Goal: Complete application form: Complete application form

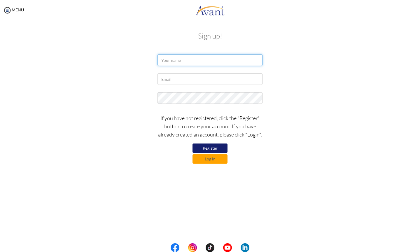
click at [199, 63] on input "text" at bounding box center [210, 60] width 105 height 12
click at [163, 61] on input "vanrick Baird" at bounding box center [210, 60] width 105 height 12
type input "Vanrick Baird"
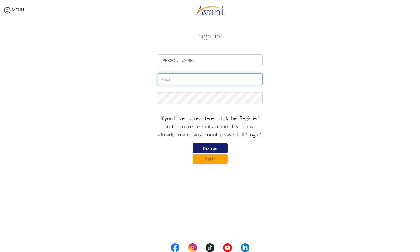
click at [178, 78] on input "text" at bounding box center [210, 79] width 105 height 12
type input "muzikrick@gmail.com"
click at [208, 146] on button "Register" at bounding box center [210, 148] width 35 height 9
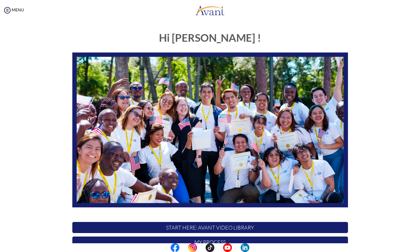
scroll to position [72, 0]
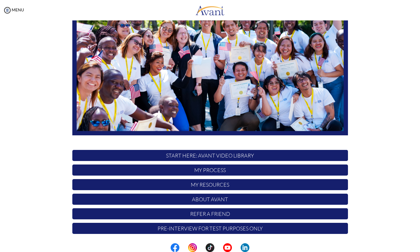
click at [213, 156] on p "START HERE: Avant Video Library" at bounding box center [210, 155] width 276 height 11
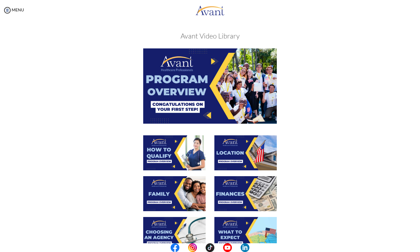
click at [245, 94] on img at bounding box center [210, 85] width 134 height 75
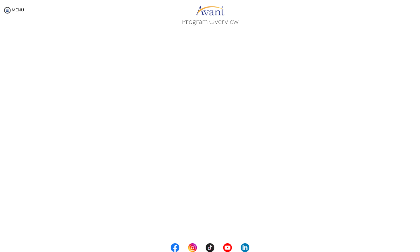
scroll to position [35, 0]
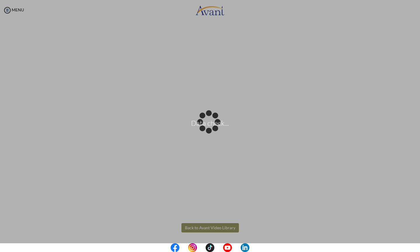
click at [202, 228] on body "Data check... Maintenance break. Please come back in 2 hours. MENU My Status Wh…" at bounding box center [210, 126] width 420 height 252
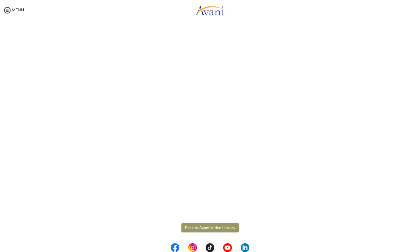
click at [205, 240] on div "Program Overview Back to Avant Video Library" at bounding box center [209, 128] width 341 height 275
click at [195, 226] on button "Back to Avant Video Library" at bounding box center [209, 227] width 57 height 9
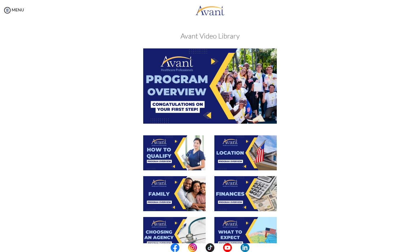
click at [160, 151] on img at bounding box center [174, 152] width 62 height 35
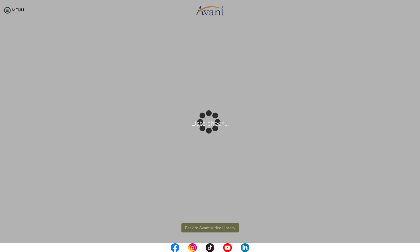
click at [206, 228] on body "Data check... Maintenance break. Please come back in 2 hours. MENU My Status Wh…" at bounding box center [210, 126] width 420 height 252
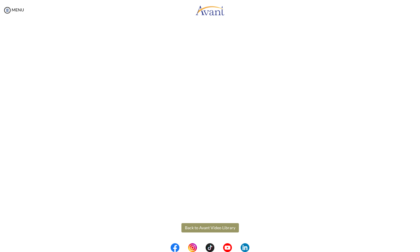
click at [199, 227] on body "Maintenance break. Please come back in 2 hours. MENU My Status What is the next…" at bounding box center [210, 126] width 420 height 252
click at [209, 228] on button "Back to Avant Video Library" at bounding box center [209, 227] width 57 height 9
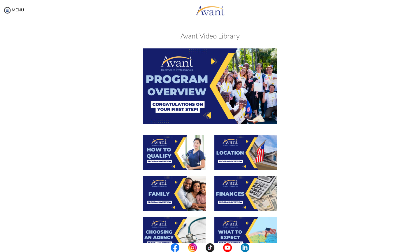
click at [234, 149] on img at bounding box center [245, 152] width 62 height 35
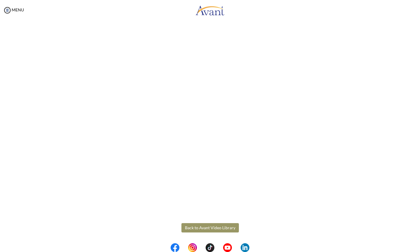
click at [196, 226] on body "Maintenance break. Please come back in 2 hours. MENU My Status What is the next…" at bounding box center [210, 126] width 420 height 252
click at [196, 226] on button "Back to Avant Video Library" at bounding box center [209, 227] width 57 height 9
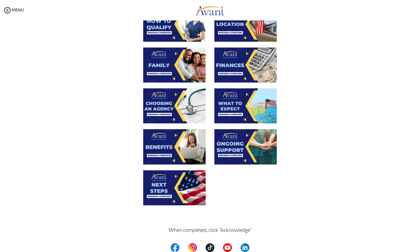
scroll to position [98, 0]
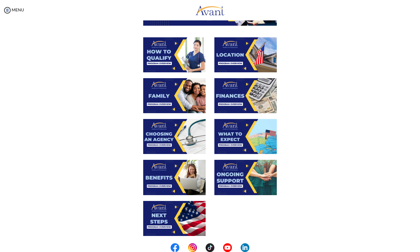
click at [165, 97] on img at bounding box center [174, 95] width 62 height 35
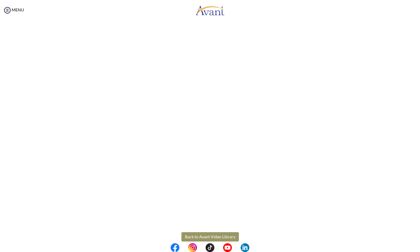
scroll to position [97, 0]
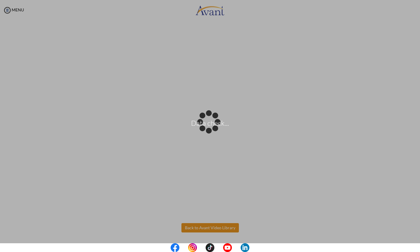
click at [203, 228] on body "Data check... Maintenance break. Please come back in 2 hours. MENU My Status Wh…" at bounding box center [210, 126] width 420 height 252
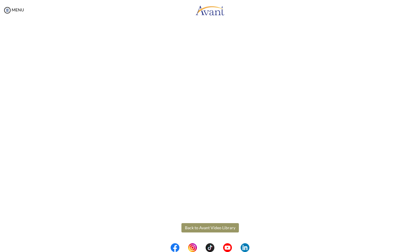
click at [203, 228] on button "Back to Avant Video Library" at bounding box center [209, 227] width 57 height 9
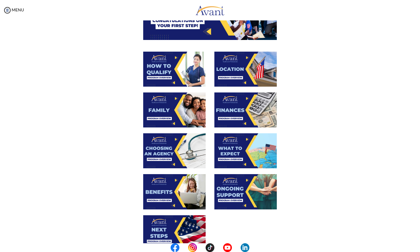
scroll to position [85, 0]
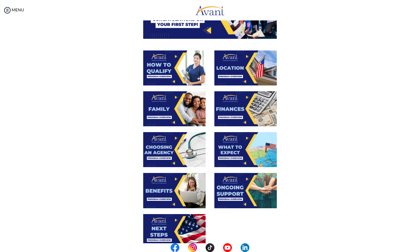
click at [234, 107] on img at bounding box center [245, 108] width 62 height 35
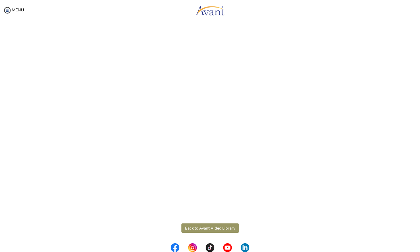
scroll to position [35, 0]
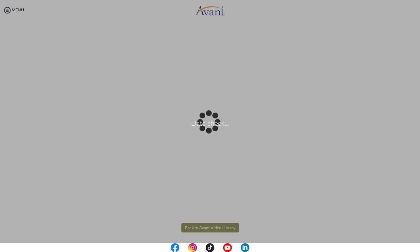
click at [199, 228] on body "Data check... Maintenance break. Please come back in 2 hours. MENU My Status Wh…" at bounding box center [210, 126] width 420 height 252
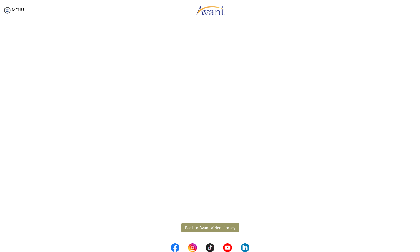
click at [199, 228] on button "Back to Avant Video Library" at bounding box center [209, 227] width 57 height 9
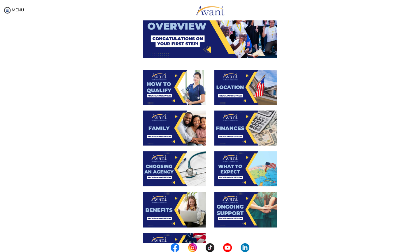
scroll to position [67, 0]
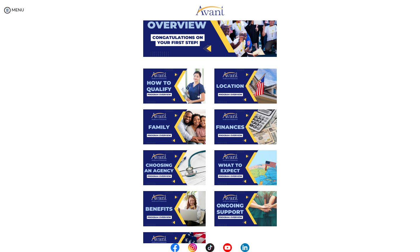
click at [156, 165] on img at bounding box center [174, 167] width 62 height 35
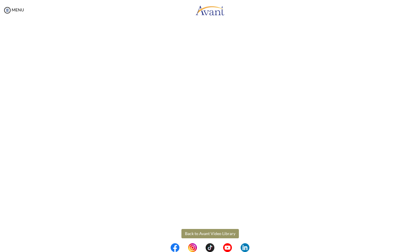
scroll to position [97, 0]
click at [202, 228] on body "Maintenance break. Please come back in 2 hours. MENU My Status What is the next…" at bounding box center [210, 126] width 420 height 252
click at [202, 228] on button "Back to Avant Video Library" at bounding box center [209, 227] width 57 height 9
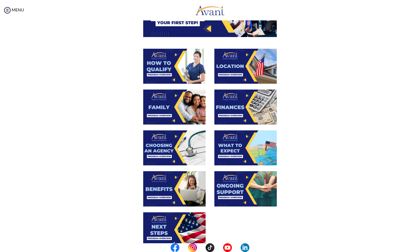
scroll to position [88, 0]
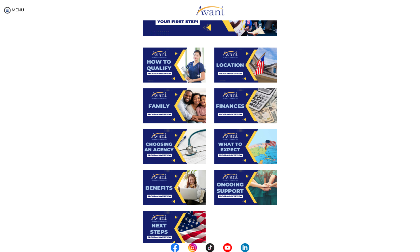
click at [232, 149] on img at bounding box center [245, 146] width 62 height 35
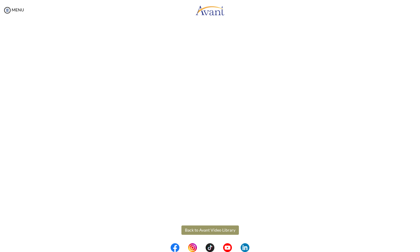
scroll to position [97, 0]
click at [207, 226] on body "Maintenance break. Please come back in 2 hours. MENU My Status What is the next…" at bounding box center [210, 126] width 420 height 252
click at [207, 226] on button "Back to Avant Video Library" at bounding box center [209, 227] width 57 height 9
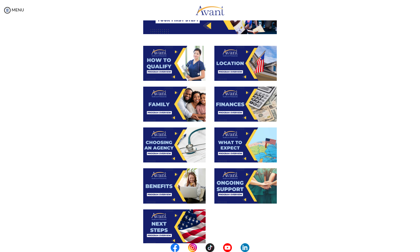
scroll to position [94, 0]
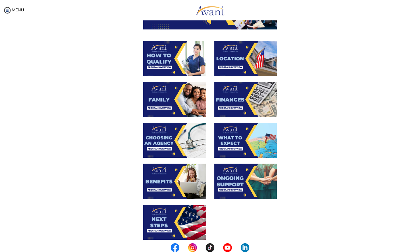
click at [162, 173] on img at bounding box center [174, 181] width 62 height 35
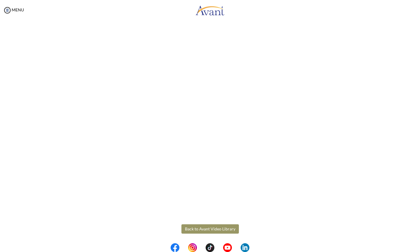
scroll to position [97, 0]
click at [204, 228] on body "Maintenance break. Please come back in 2 hours. MENU My Status What is the next…" at bounding box center [210, 126] width 420 height 252
click at [202, 227] on button "Back to Avant Video Library" at bounding box center [209, 227] width 57 height 9
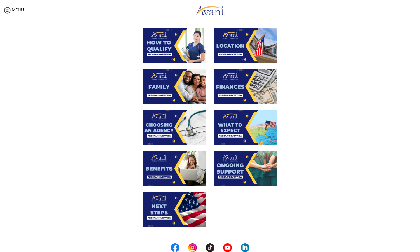
scroll to position [108, 0]
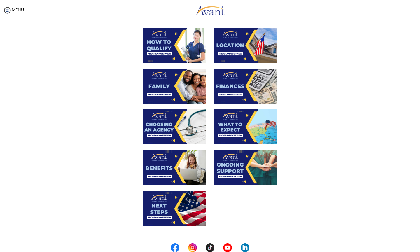
click at [233, 171] on img at bounding box center [245, 167] width 62 height 35
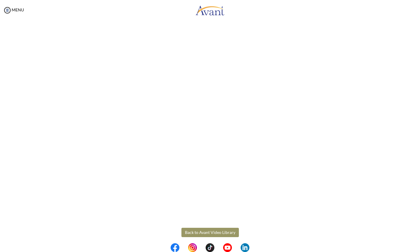
scroll to position [97, 0]
click at [200, 227] on body "Maintenance break. Please come back in 2 hours. MENU My Status What is the next…" at bounding box center [210, 126] width 420 height 252
click at [197, 226] on button "Back to Avant Video Library" at bounding box center [209, 227] width 57 height 9
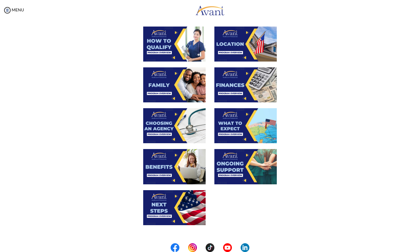
scroll to position [110, 0]
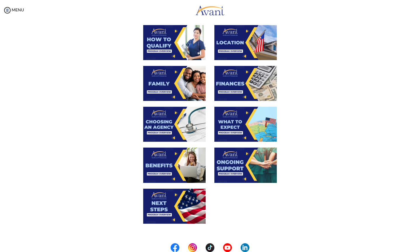
click at [154, 205] on img at bounding box center [174, 206] width 62 height 35
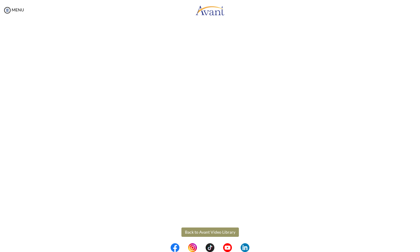
scroll to position [97, 0]
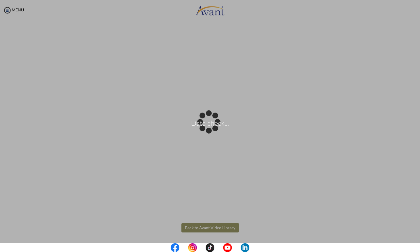
click at [205, 226] on body "Data check... Maintenance break. Please come back in 2 hours. MENU My Status Wh…" at bounding box center [210, 126] width 420 height 252
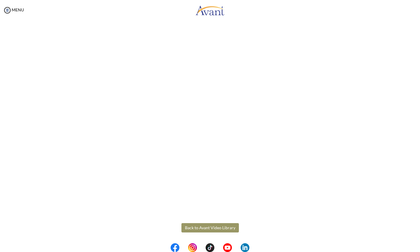
click at [199, 228] on button "Back to Avant Video Library" at bounding box center [209, 227] width 57 height 9
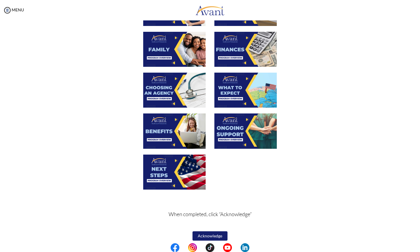
scroll to position [149, 0]
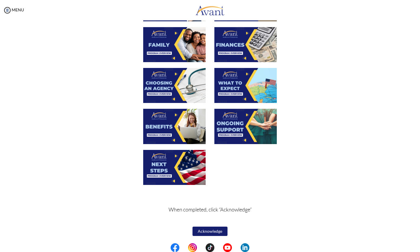
click at [204, 231] on button "Acknowledge" at bounding box center [210, 231] width 35 height 9
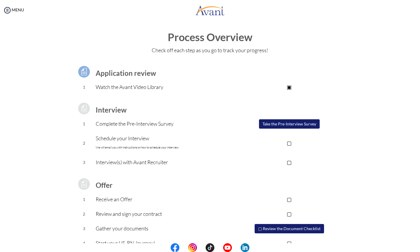
scroll to position [0, 0]
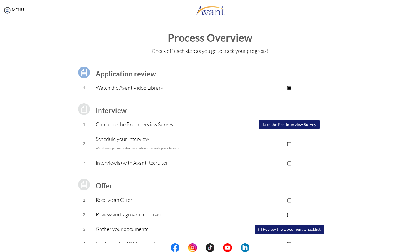
click at [275, 124] on button "Take the Pre-Interview Survey" at bounding box center [289, 124] width 61 height 9
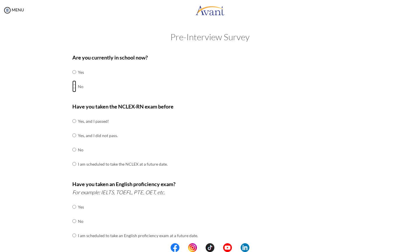
click at [73, 86] on input "radio" at bounding box center [74, 87] width 4 height 12
radio input "true"
click at [73, 149] on input "radio" at bounding box center [74, 150] width 4 height 12
radio input "true"
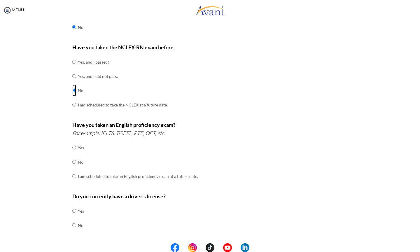
scroll to position [60, 0]
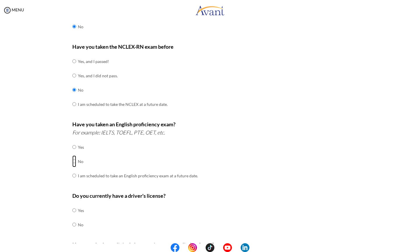
click at [73, 161] on input "radio" at bounding box center [74, 162] width 4 height 12
radio input "true"
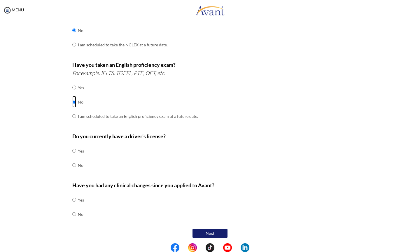
scroll to position [121, 0]
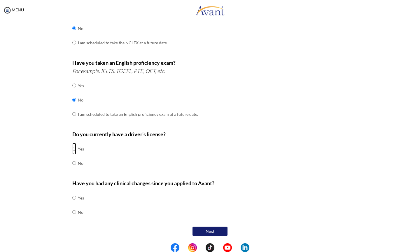
click at [72, 149] on input "radio" at bounding box center [74, 149] width 4 height 12
radio input "true"
click at [72, 212] on input "radio" at bounding box center [74, 212] width 4 height 12
radio input "true"
click at [209, 229] on button "Next" at bounding box center [210, 231] width 35 height 9
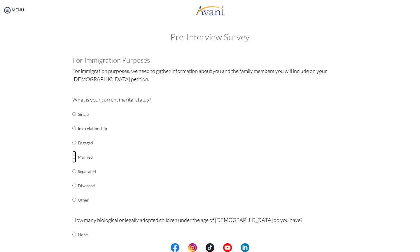
click at [72, 157] on input "radio" at bounding box center [74, 157] width 4 height 12
radio input "true"
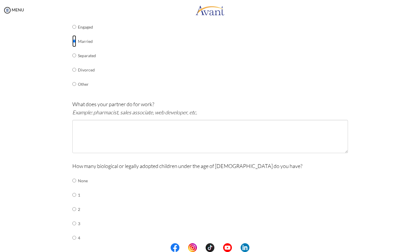
scroll to position [117, 0]
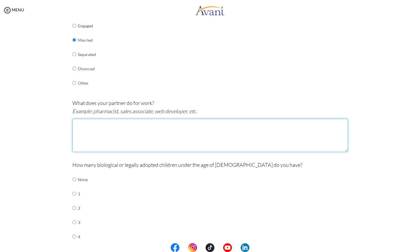
click at [135, 127] on textarea at bounding box center [210, 135] width 276 height 33
type textarea "My partner is a clerk and she is studying at a university"
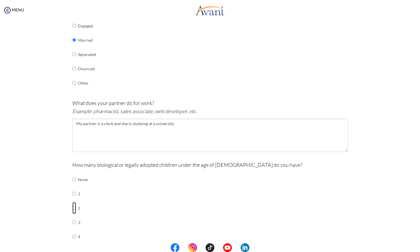
click at [72, 208] on input "radio" at bounding box center [74, 208] width 4 height 12
radio input "true"
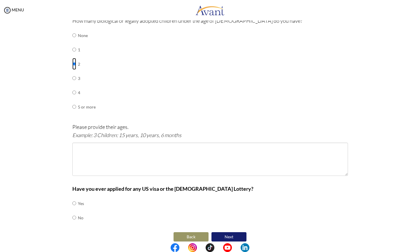
scroll to position [265, 0]
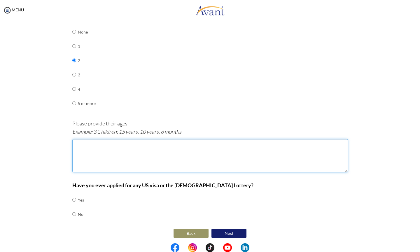
click at [101, 150] on textarea at bounding box center [210, 155] width 276 height 33
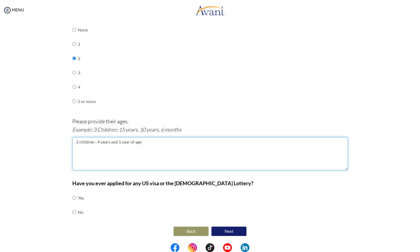
type textarea "2 children : 4 years and 1 year of age"
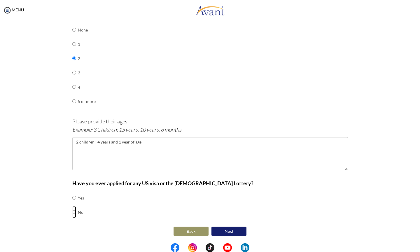
click at [72, 212] on input "radio" at bounding box center [74, 212] width 4 height 12
radio input "true"
click at [229, 230] on button "Next" at bounding box center [229, 231] width 35 height 9
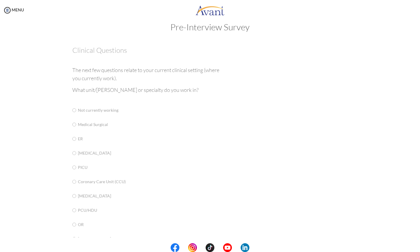
scroll to position [0, 0]
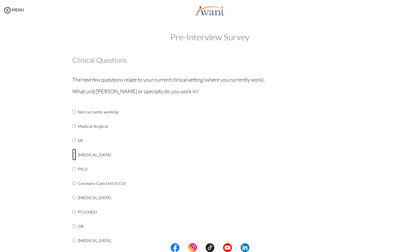
click at [72, 154] on input "radio" at bounding box center [74, 155] width 4 height 12
radio input "true"
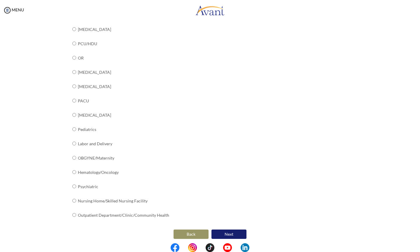
scroll to position [171, 0]
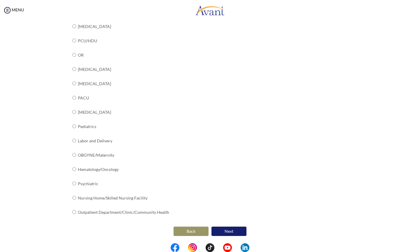
click at [226, 230] on button "Next" at bounding box center [229, 231] width 35 height 9
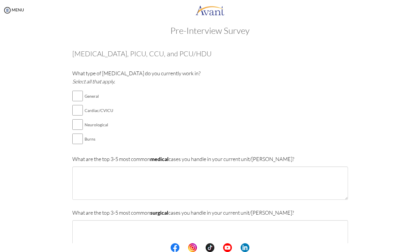
scroll to position [0, 0]
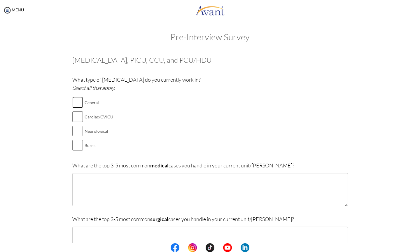
click at [76, 102] on input "checkbox" at bounding box center [77, 103] width 11 height 12
checkbox input "true"
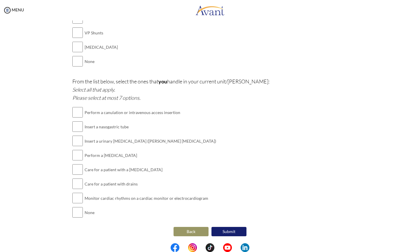
scroll to position [651, 0]
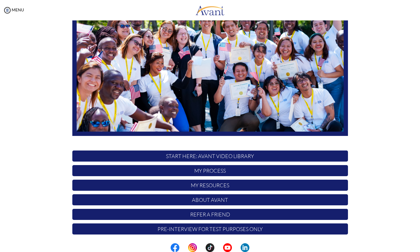
scroll to position [72, 0]
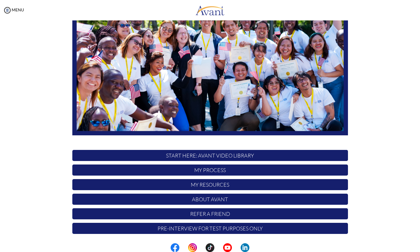
click at [209, 156] on p "START HERE: Avant Video Library" at bounding box center [210, 155] width 276 height 11
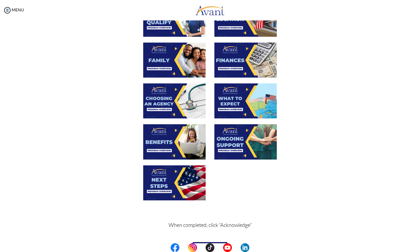
scroll to position [149, 0]
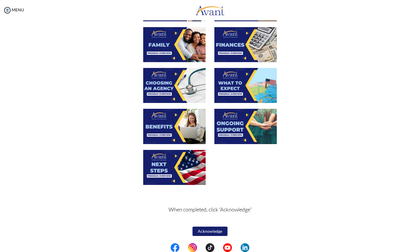
click at [209, 230] on button "Acknowledge" at bounding box center [210, 231] width 35 height 9
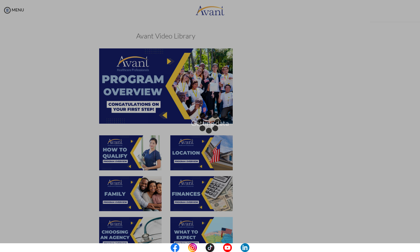
scroll to position [150, 0]
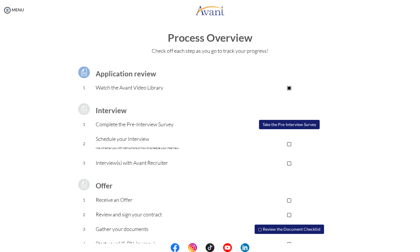
click at [286, 125] on button "Take the Pre-Interview Survey" at bounding box center [289, 124] width 61 height 9
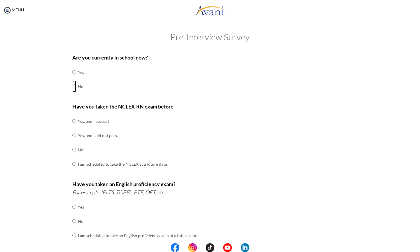
click at [72, 86] on input "radio" at bounding box center [74, 87] width 4 height 12
radio input "true"
click at [73, 149] on input "radio" at bounding box center [74, 150] width 4 height 12
radio input "true"
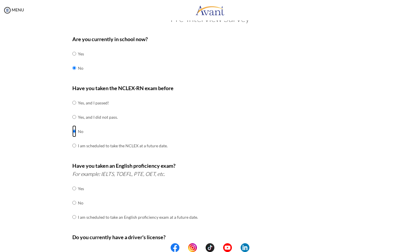
scroll to position [31, 0]
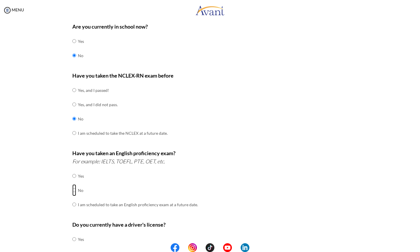
click at [72, 190] on input "radio" at bounding box center [74, 190] width 4 height 12
radio input "true"
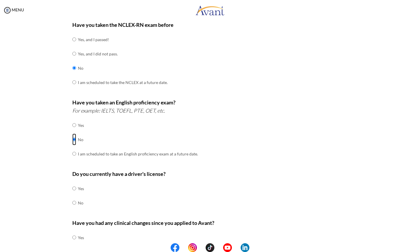
scroll to position [109, 0]
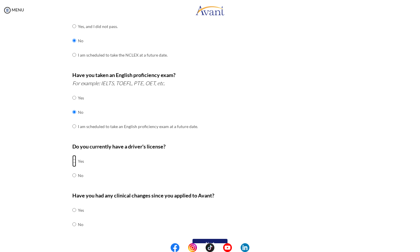
click at [72, 161] on input "radio" at bounding box center [74, 161] width 4 height 12
radio input "true"
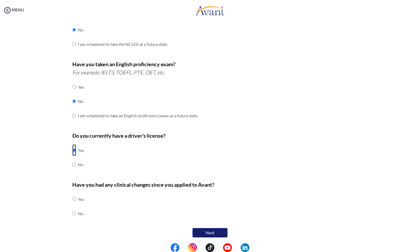
scroll to position [121, 0]
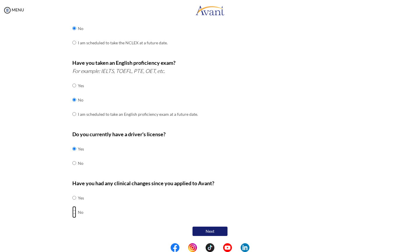
click at [72, 212] on input "radio" at bounding box center [74, 212] width 4 height 12
radio input "true"
click at [213, 231] on button "Next" at bounding box center [210, 231] width 35 height 9
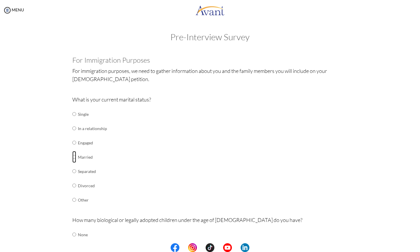
click at [73, 156] on input "radio" at bounding box center [74, 157] width 4 height 12
radio input "true"
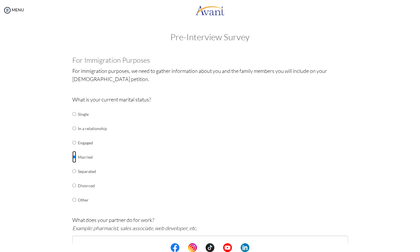
scroll to position [87, 0]
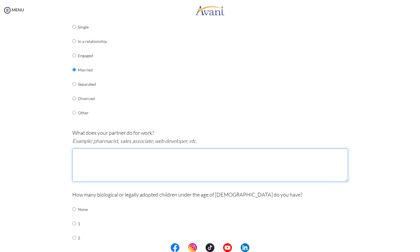
click at [123, 158] on textarea at bounding box center [210, 165] width 276 height 33
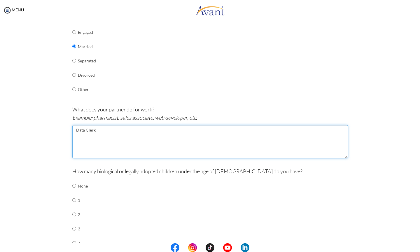
scroll to position [139, 0]
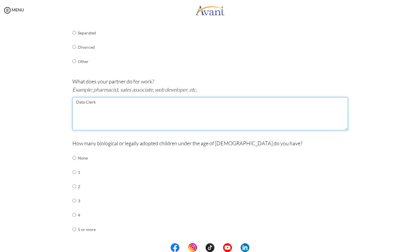
type textarea "Data Clerk"
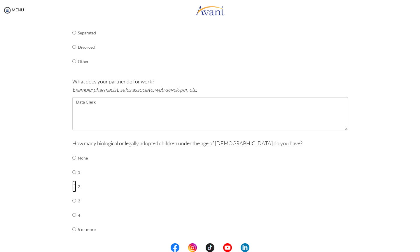
click at [72, 186] on input "radio" at bounding box center [74, 187] width 4 height 12
radio input "true"
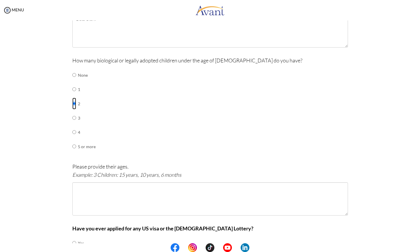
scroll to position [248, 0]
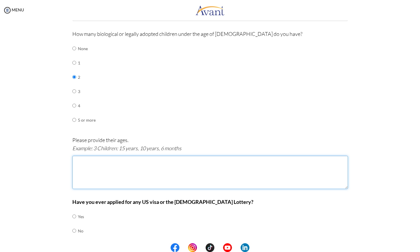
click at [102, 166] on textarea at bounding box center [210, 172] width 276 height 33
type textarea "-"
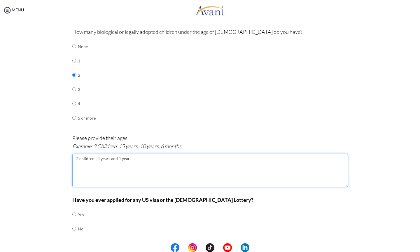
scroll to position [267, 0]
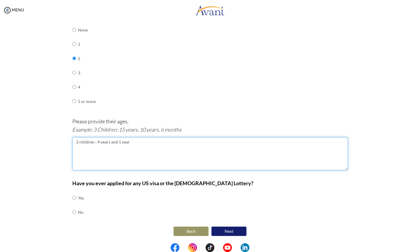
type textarea "2 children : 4 years and 1 year"
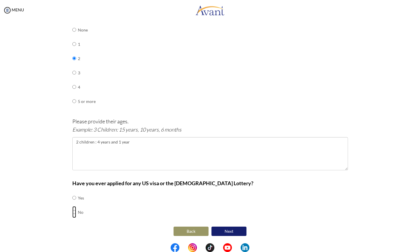
click at [73, 212] on input "radio" at bounding box center [74, 212] width 4 height 12
radio input "true"
click at [228, 230] on button "Next" at bounding box center [229, 231] width 35 height 9
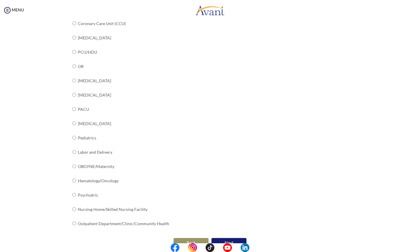
scroll to position [163, 0]
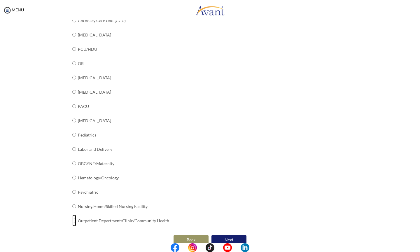
click at [72, 221] on input "radio" at bounding box center [74, 221] width 4 height 12
radio input "true"
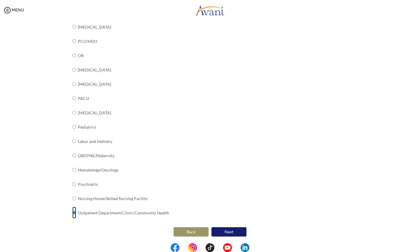
scroll to position [171, 0]
click at [224, 230] on button "Next" at bounding box center [229, 231] width 35 height 9
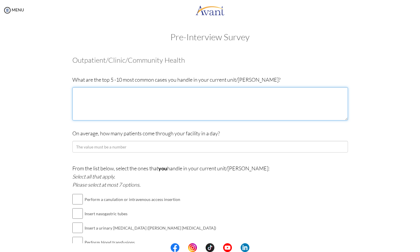
click at [126, 98] on textarea at bounding box center [210, 103] width 276 height 33
type textarea "m"
click at [114, 92] on textarea "Common cases are hyoertension" at bounding box center [210, 103] width 276 height 33
click at [139, 94] on textarea "Common cases are hypertension" at bounding box center [210, 103] width 276 height 33
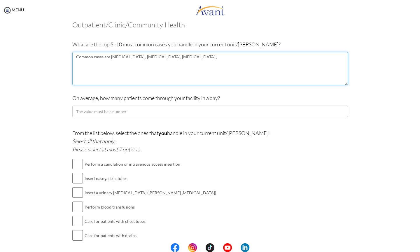
scroll to position [40, 0]
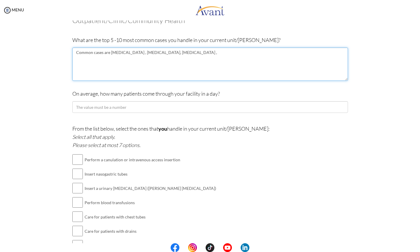
type textarea "Common cases are hypertension , diabetes, asthma ,"
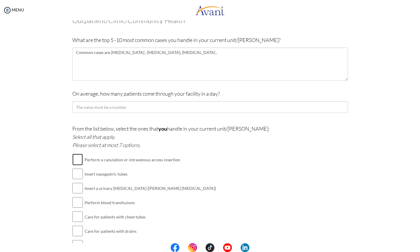
click at [75, 161] on input "checkbox" at bounding box center [77, 160] width 11 height 12
checkbox input "true"
click at [76, 174] on input "checkbox" at bounding box center [77, 174] width 11 height 12
checkbox input "true"
click at [75, 188] on input "checkbox" at bounding box center [77, 188] width 11 height 12
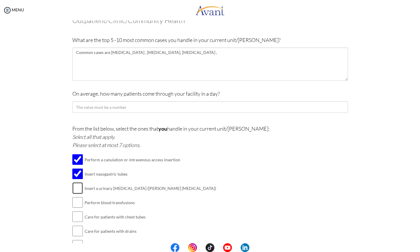
checkbox input "true"
click at [73, 204] on input "checkbox" at bounding box center [77, 203] width 11 height 12
checkbox input "true"
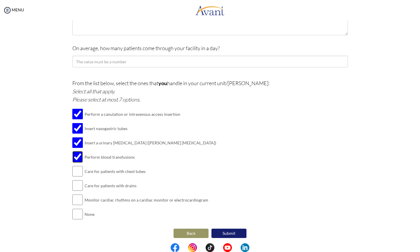
scroll to position [87, 0]
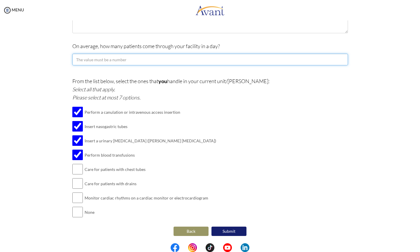
click at [137, 58] on input "number" at bounding box center [210, 60] width 276 height 12
click at [339, 60] on input "-1" at bounding box center [210, 60] width 276 height 12
click at [340, 58] on input "0" at bounding box center [210, 60] width 276 height 12
click at [340, 58] on input "1" at bounding box center [210, 60] width 276 height 12
click at [340, 58] on input "2" at bounding box center [210, 60] width 276 height 12
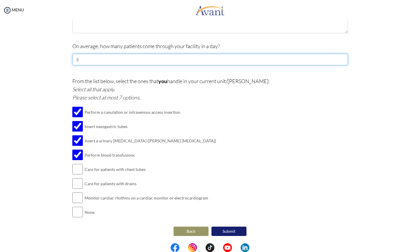
click at [340, 58] on input "3" at bounding box center [210, 60] width 276 height 12
click at [340, 58] on input "4" at bounding box center [210, 60] width 276 height 12
click at [340, 58] on input "5" at bounding box center [210, 60] width 276 height 12
click at [340, 58] on input "6" at bounding box center [210, 60] width 276 height 12
click at [340, 58] on input "7" at bounding box center [210, 60] width 276 height 12
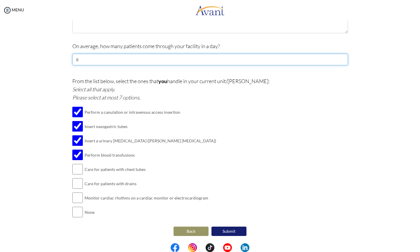
click at [340, 58] on input "8" at bounding box center [210, 60] width 276 height 12
click at [340, 58] on input "9" at bounding box center [210, 60] width 276 height 12
click at [340, 58] on input "10" at bounding box center [210, 60] width 276 height 12
click at [340, 58] on input "11" at bounding box center [210, 60] width 276 height 12
click at [340, 58] on input "12" at bounding box center [210, 60] width 276 height 12
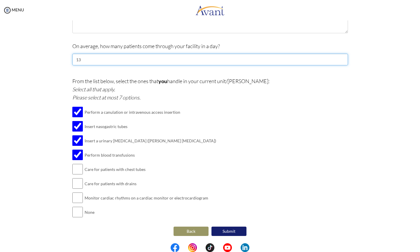
click at [340, 58] on input "13" at bounding box center [210, 60] width 276 height 12
click at [340, 58] on input "14" at bounding box center [210, 60] width 276 height 12
click at [340, 58] on input "15" at bounding box center [210, 60] width 276 height 12
click at [340, 58] on input "16" at bounding box center [210, 60] width 276 height 12
click at [340, 58] on input "17" at bounding box center [210, 60] width 276 height 12
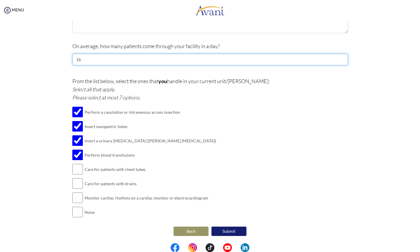
click at [340, 58] on input "18" at bounding box center [210, 60] width 276 height 12
click at [340, 58] on input "19" at bounding box center [210, 60] width 276 height 12
click at [340, 58] on input "20" at bounding box center [210, 60] width 276 height 12
click at [340, 58] on input "21" at bounding box center [210, 60] width 276 height 12
click at [340, 58] on input "22" at bounding box center [210, 60] width 276 height 12
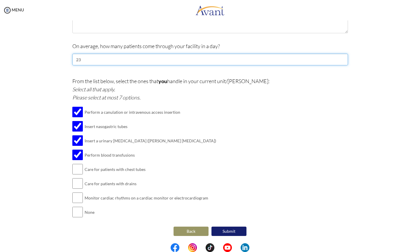
click at [340, 58] on input "23" at bounding box center [210, 60] width 276 height 12
click at [340, 58] on input "24" at bounding box center [210, 60] width 276 height 12
click at [340, 58] on input "25" at bounding box center [210, 60] width 276 height 12
click at [340, 58] on input "26" at bounding box center [210, 60] width 276 height 12
click at [340, 58] on input "27" at bounding box center [210, 60] width 276 height 12
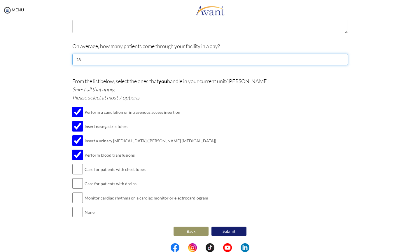
click at [340, 58] on input "28" at bounding box center [210, 60] width 276 height 12
click at [340, 58] on input "29" at bounding box center [210, 60] width 276 height 12
click at [340, 58] on input "30" at bounding box center [210, 60] width 276 height 12
click at [340, 58] on input "31" at bounding box center [210, 60] width 276 height 12
click at [340, 58] on input "32" at bounding box center [210, 60] width 276 height 12
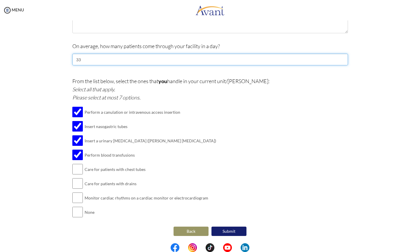
click at [340, 58] on input "33" at bounding box center [210, 60] width 276 height 12
click at [340, 58] on input "34" at bounding box center [210, 60] width 276 height 12
click at [340, 58] on input "35" at bounding box center [210, 60] width 276 height 12
click at [340, 58] on input "36" at bounding box center [210, 60] width 276 height 12
click at [340, 58] on input "37" at bounding box center [210, 60] width 276 height 12
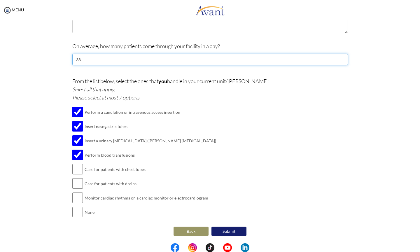
click at [340, 58] on input "38" at bounding box center [210, 60] width 276 height 12
click at [340, 58] on input "39" at bounding box center [210, 60] width 276 height 12
click at [340, 58] on input "40" at bounding box center [210, 60] width 276 height 12
click at [340, 58] on input "41" at bounding box center [210, 60] width 276 height 12
click at [340, 58] on input "42" at bounding box center [210, 60] width 276 height 12
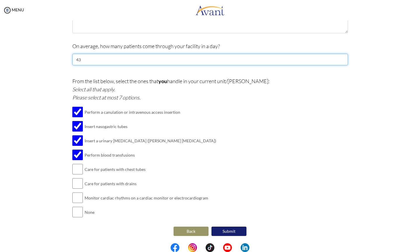
click at [340, 58] on input "43" at bounding box center [210, 60] width 276 height 12
click at [340, 58] on input "44" at bounding box center [210, 60] width 276 height 12
click at [340, 58] on input "45" at bounding box center [210, 60] width 276 height 12
click at [340, 58] on input "46" at bounding box center [210, 60] width 276 height 12
click at [340, 58] on input "47" at bounding box center [210, 60] width 276 height 12
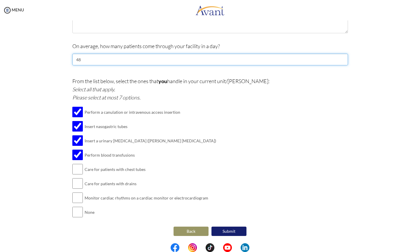
click at [340, 57] on input "48" at bounding box center [210, 60] width 276 height 12
click at [340, 57] on input "49" at bounding box center [210, 60] width 276 height 12
click at [340, 57] on input "50" at bounding box center [210, 60] width 276 height 12
click at [340, 57] on input "51" at bounding box center [210, 60] width 276 height 12
click at [340, 57] on input "52" at bounding box center [210, 60] width 276 height 12
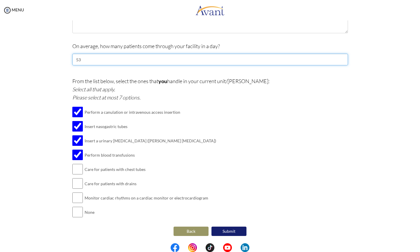
click at [340, 57] on input "53" at bounding box center [210, 60] width 276 height 12
click at [340, 57] on input "54" at bounding box center [210, 60] width 276 height 12
click at [340, 57] on input "55" at bounding box center [210, 60] width 276 height 12
click at [340, 57] on input "56" at bounding box center [210, 60] width 276 height 12
click at [340, 57] on input "57" at bounding box center [210, 60] width 276 height 12
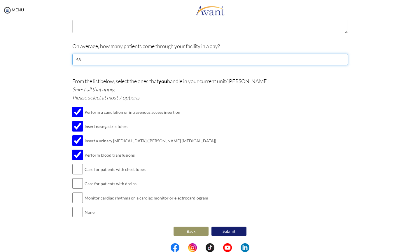
click at [340, 57] on input "58" at bounding box center [210, 60] width 276 height 12
click at [340, 58] on input "59" at bounding box center [210, 60] width 276 height 12
click at [340, 58] on input "60" at bounding box center [210, 60] width 276 height 12
click at [340, 58] on input "61" at bounding box center [210, 60] width 276 height 12
type input "60"
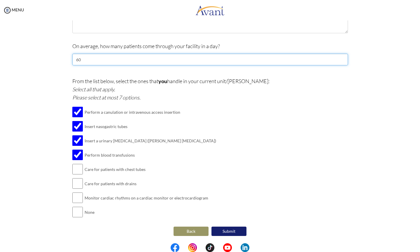
click at [339, 61] on input "60" at bounding box center [210, 60] width 276 height 12
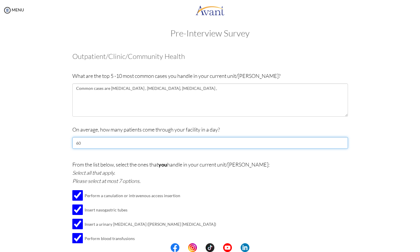
scroll to position [3, 0]
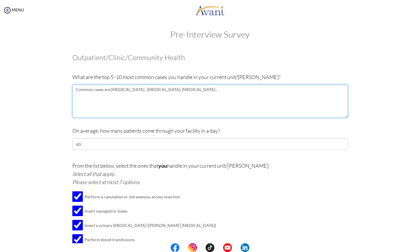
click at [177, 91] on textarea "Common cases are hypertension , diabetes, asthma ," at bounding box center [210, 101] width 276 height 33
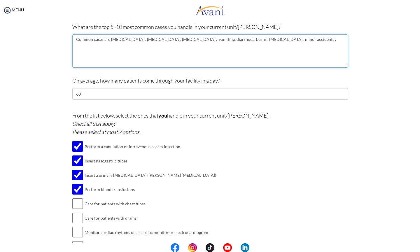
scroll to position [87, 0]
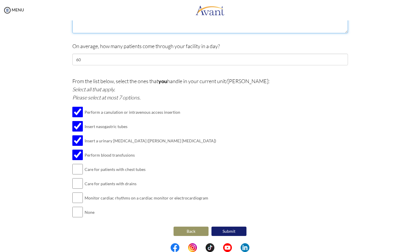
type textarea "Common cases are hypertension , diabetes, asthma , vomiting, diarrhoea, burns ,…"
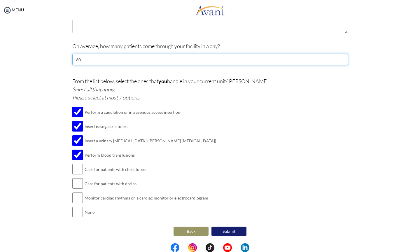
click at [76, 60] on input "60" at bounding box center [210, 60] width 276 height 12
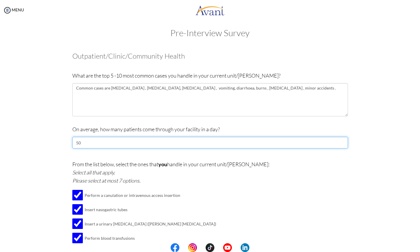
scroll to position [0, 0]
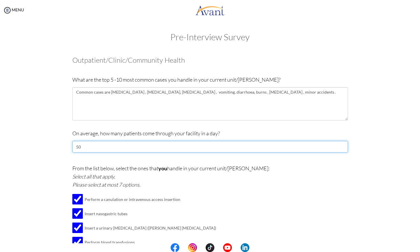
type input "50"
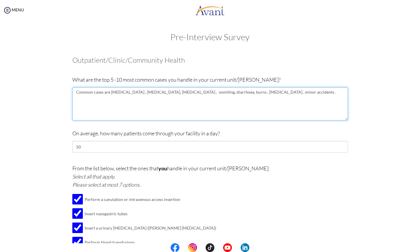
click at [238, 93] on textarea "Common cases are hypertension , diabetes, asthma , vomiting, diarrhoea, burns ,…" at bounding box center [210, 103] width 276 height 33
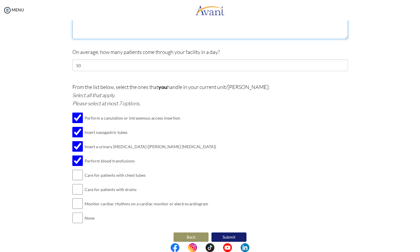
scroll to position [87, 0]
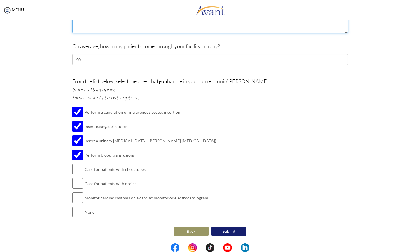
type textarea "Common cases are hypertension , diabetes, asthma , vomiting, diarrhoea, burns ,…"
click at [229, 230] on button "Submit" at bounding box center [229, 231] width 35 height 9
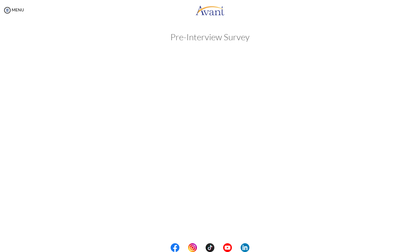
scroll to position [0, 0]
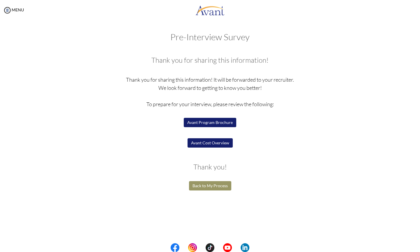
click at [205, 122] on button "Avant Program Brochure" at bounding box center [210, 122] width 53 height 9
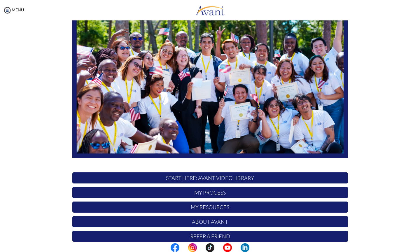
scroll to position [72, 0]
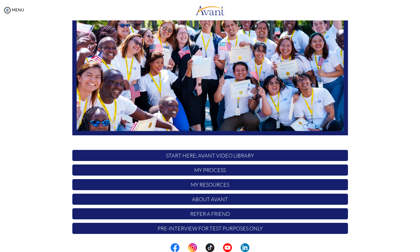
click at [207, 171] on p "My Process" at bounding box center [210, 170] width 276 height 11
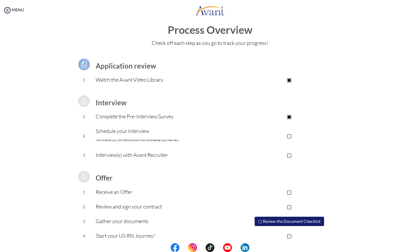
scroll to position [13, 0]
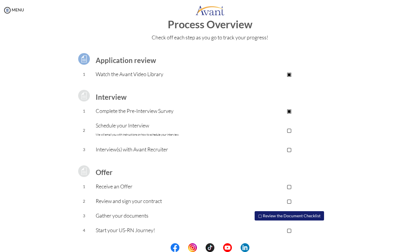
click at [289, 130] on p "▢" at bounding box center [289, 130] width 117 height 8
click at [289, 131] on p "▣" at bounding box center [289, 130] width 117 height 8
click at [288, 129] on p "▢" at bounding box center [289, 130] width 117 height 8
click at [290, 148] on p "▢" at bounding box center [289, 149] width 117 height 8
click at [288, 187] on p "▢" at bounding box center [289, 186] width 117 height 8
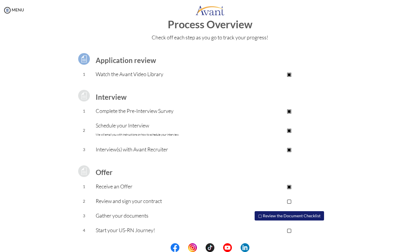
click at [288, 187] on p "▣" at bounding box center [289, 186] width 117 height 8
click at [289, 148] on p "▣" at bounding box center [289, 149] width 117 height 8
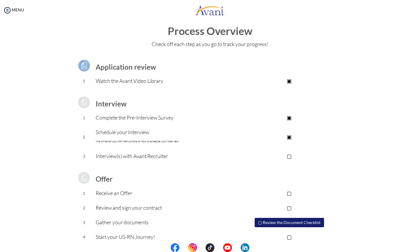
scroll to position [0, 0]
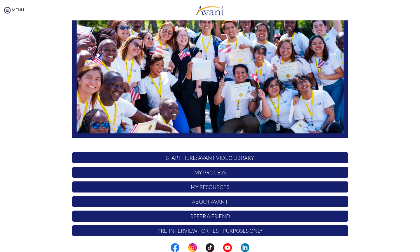
scroll to position [72, 0]
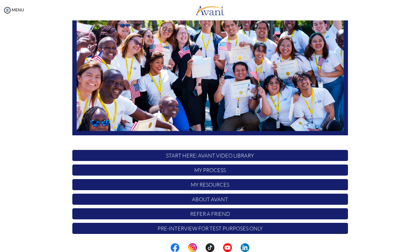
click at [223, 156] on p "START HERE: Avant Video Library" at bounding box center [210, 155] width 276 height 11
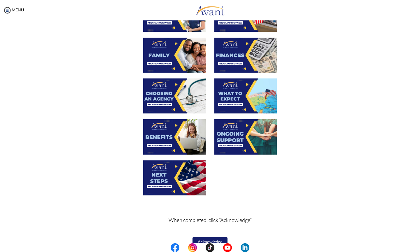
scroll to position [149, 0]
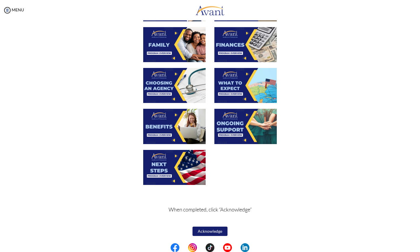
click at [208, 230] on button "Acknowledge" at bounding box center [210, 231] width 35 height 9
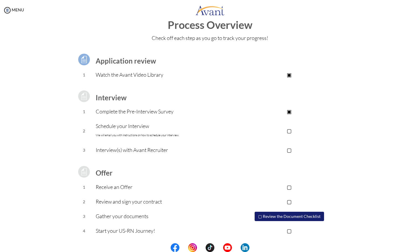
scroll to position [13, 0]
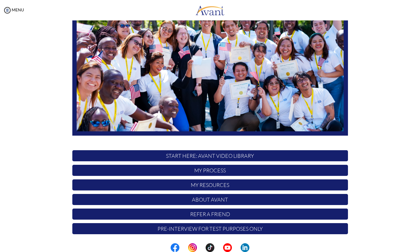
scroll to position [72, 0]
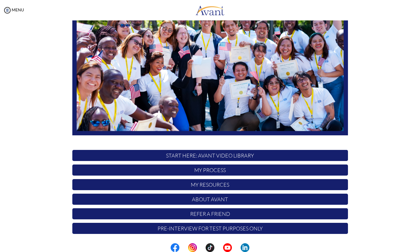
click at [207, 170] on p "My Process" at bounding box center [210, 170] width 276 height 11
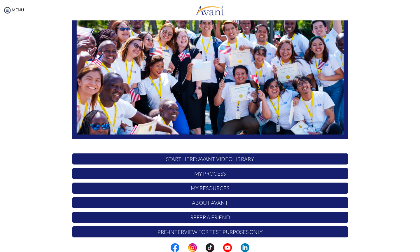
scroll to position [72, 0]
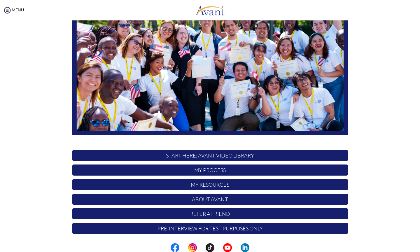
click at [189, 228] on p "Pre-Interview for test purposes only" at bounding box center [210, 228] width 276 height 11
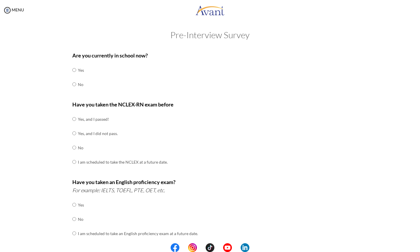
scroll to position [0, 0]
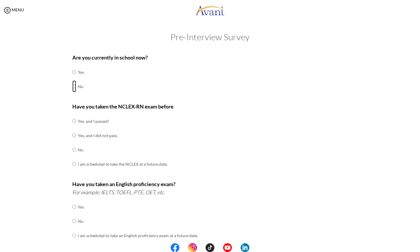
click at [72, 85] on input "radio" at bounding box center [74, 87] width 4 height 12
radio input "true"
click at [72, 150] on input "radio" at bounding box center [74, 150] width 4 height 12
radio input "true"
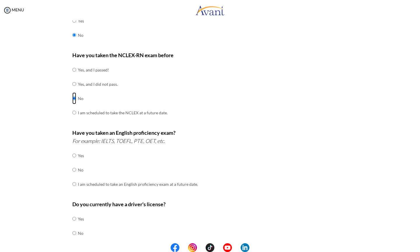
scroll to position [55, 0]
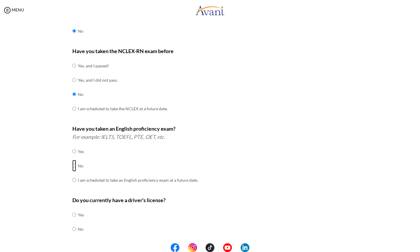
click at [72, 166] on input "radio" at bounding box center [74, 166] width 4 height 12
radio input "true"
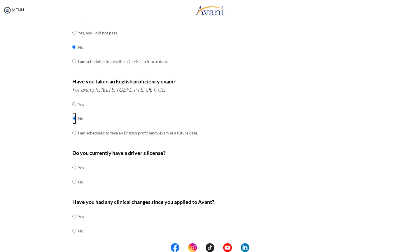
scroll to position [121, 0]
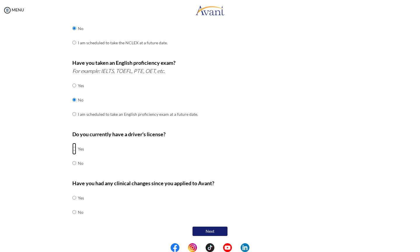
click at [73, 149] on input "radio" at bounding box center [74, 149] width 4 height 12
radio input "true"
click at [72, 212] on input "radio" at bounding box center [74, 212] width 4 height 12
radio input "true"
click at [216, 230] on button "Next" at bounding box center [210, 231] width 35 height 9
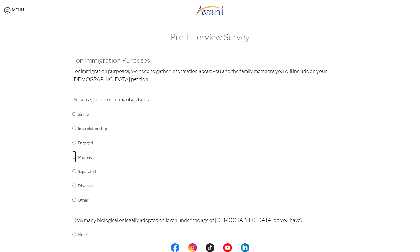
click at [73, 157] on input "radio" at bounding box center [74, 157] width 4 height 12
radio input "true"
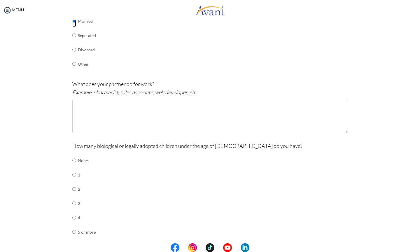
scroll to position [137, 0]
click at [72, 186] on input "radio" at bounding box center [74, 188] width 4 height 12
radio input "true"
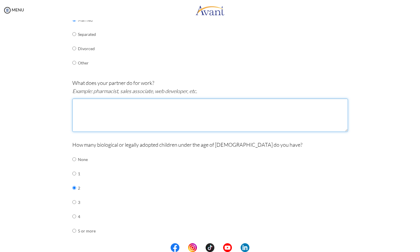
click at [129, 109] on textarea at bounding box center [210, 115] width 276 height 33
type textarea "Data Clerk"
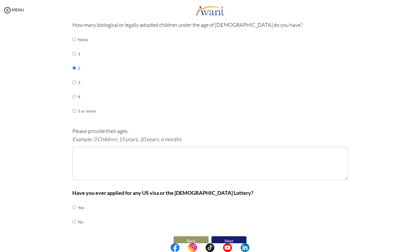
scroll to position [267, 0]
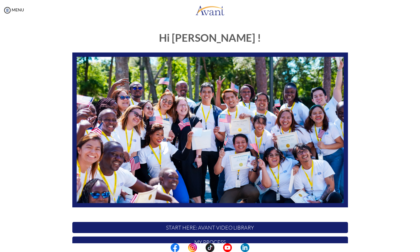
scroll to position [72, 0]
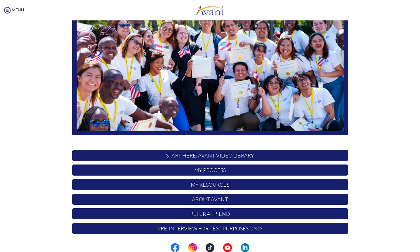
click at [200, 198] on p "About Avant" at bounding box center [210, 199] width 276 height 11
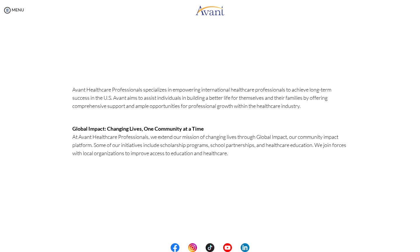
scroll to position [121, 0]
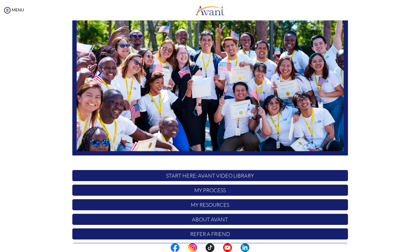
scroll to position [72, 0]
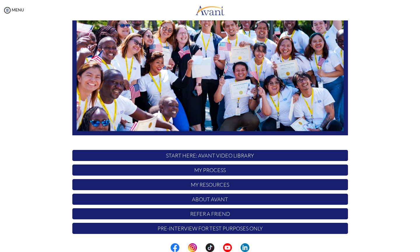
click at [200, 185] on p "My Resources" at bounding box center [210, 184] width 276 height 11
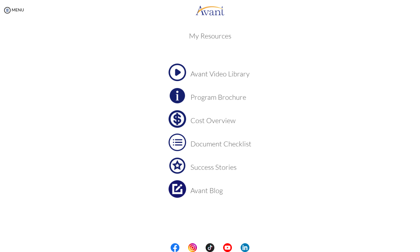
click at [181, 143] on img at bounding box center [178, 143] width 18 height 18
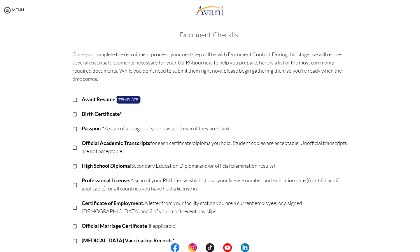
scroll to position [0, 0]
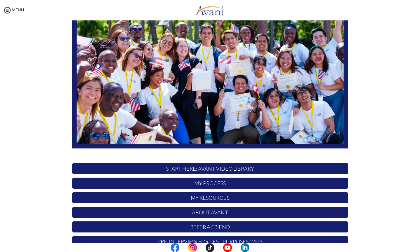
scroll to position [60, 0]
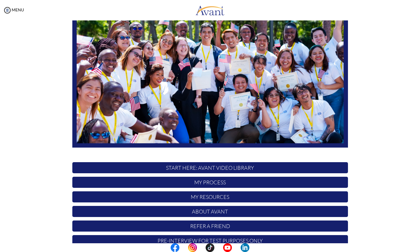
click at [204, 183] on p "My Process" at bounding box center [210, 182] width 276 height 11
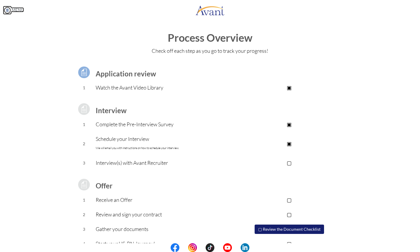
click at [12, 10] on link "MENU" at bounding box center [13, 9] width 21 height 5
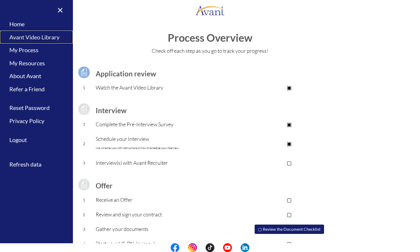
click at [21, 38] on link "Avant Video Library" at bounding box center [36, 37] width 73 height 13
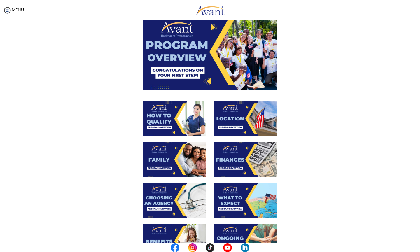
scroll to position [149, 0]
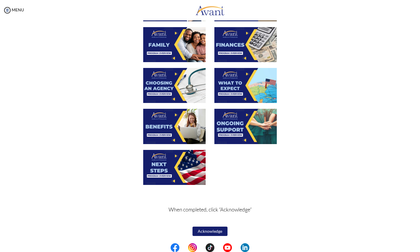
click at [205, 231] on button "Acknowledge" at bounding box center [210, 231] width 35 height 9
